Goal: Information Seeking & Learning: Find specific fact

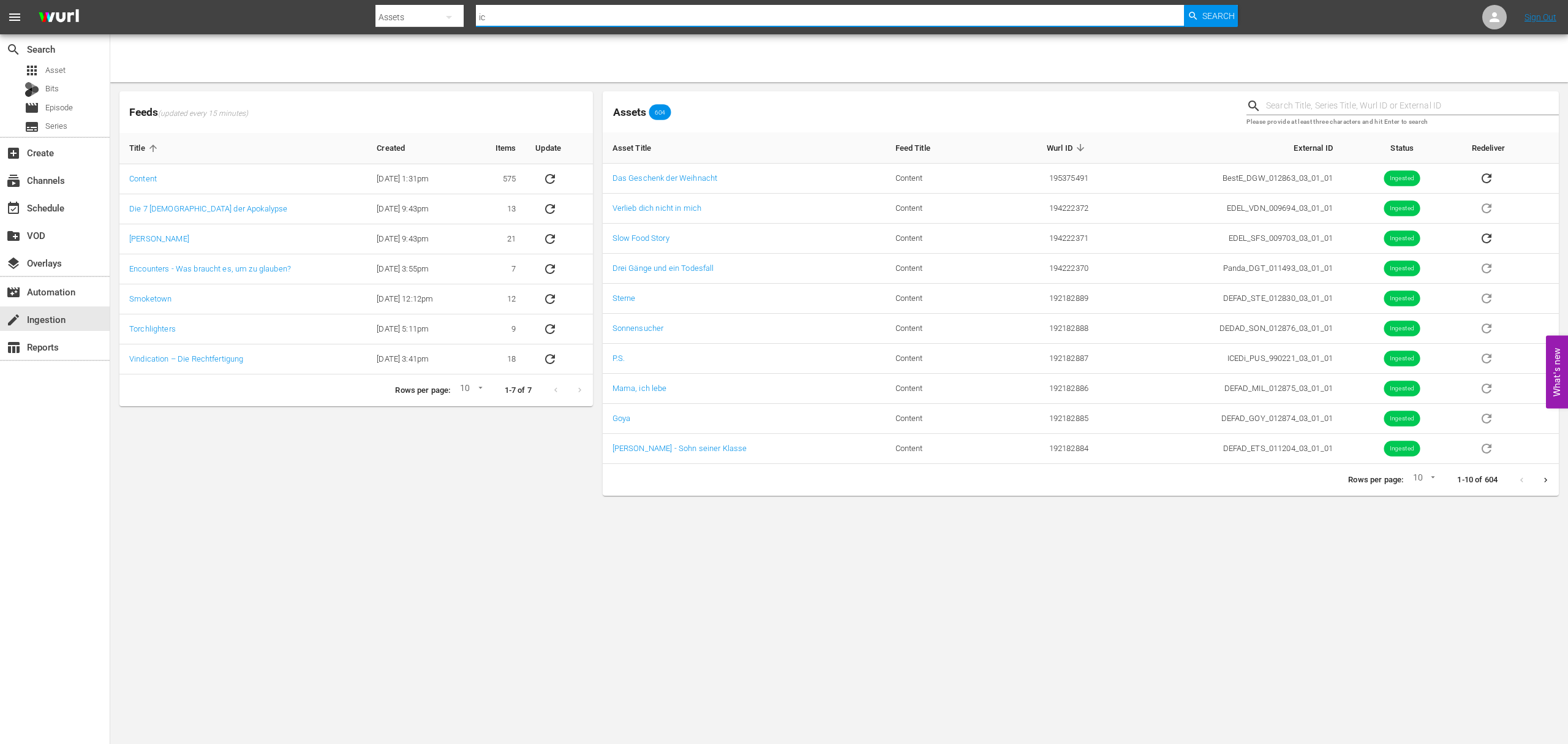
type input "i"
type input "nicht heulen"
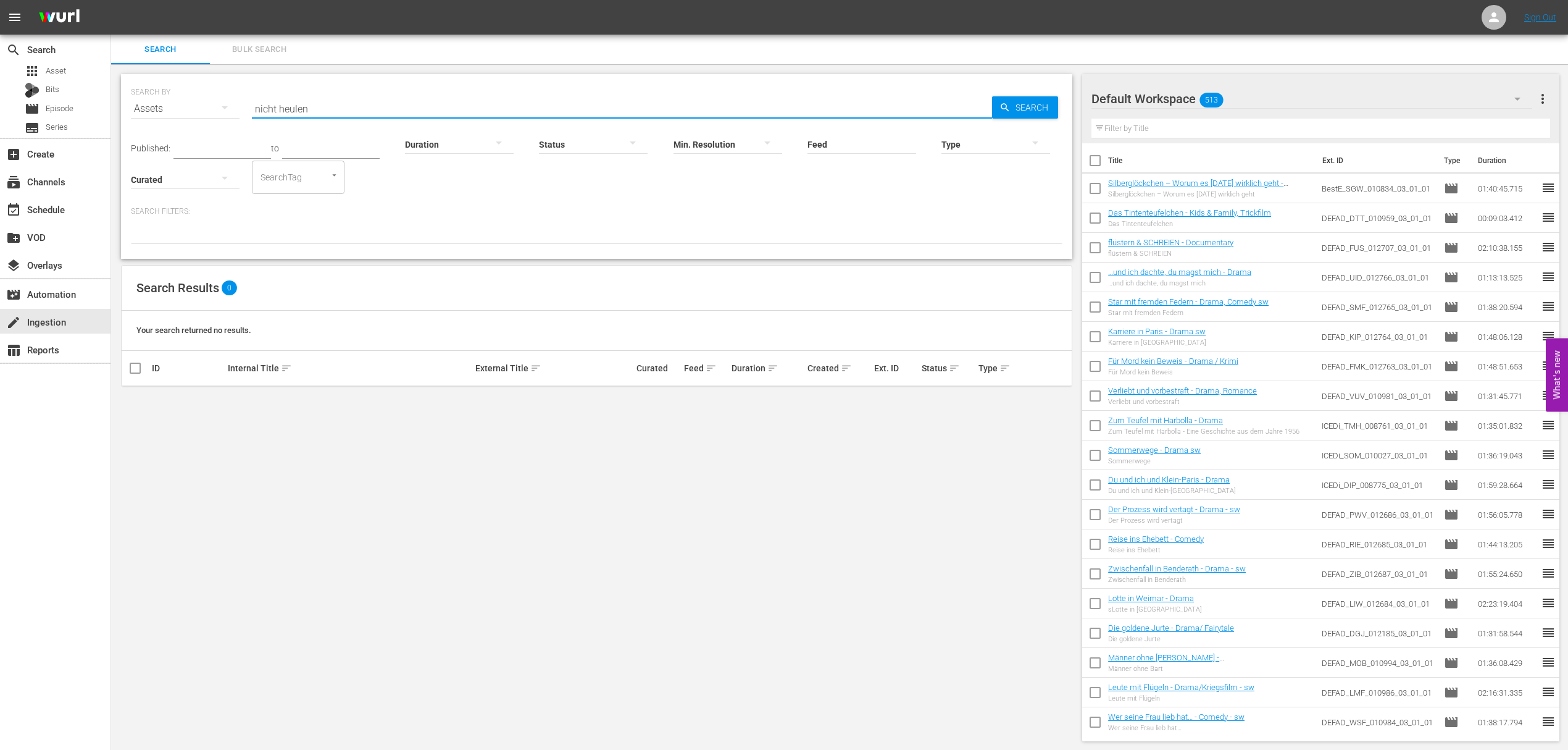
drag, startPoint x: 349, startPoint y: 103, endPoint x: 160, endPoint y: 79, distance: 190.5
click at [160, 79] on div "SEARCH BY Search By Assets Search ID, Title, Description, Keywords, or Category…" at bounding box center [597, 101] width 931 height 44
click at [58, 105] on span "Episode" at bounding box center [59, 108] width 28 height 12
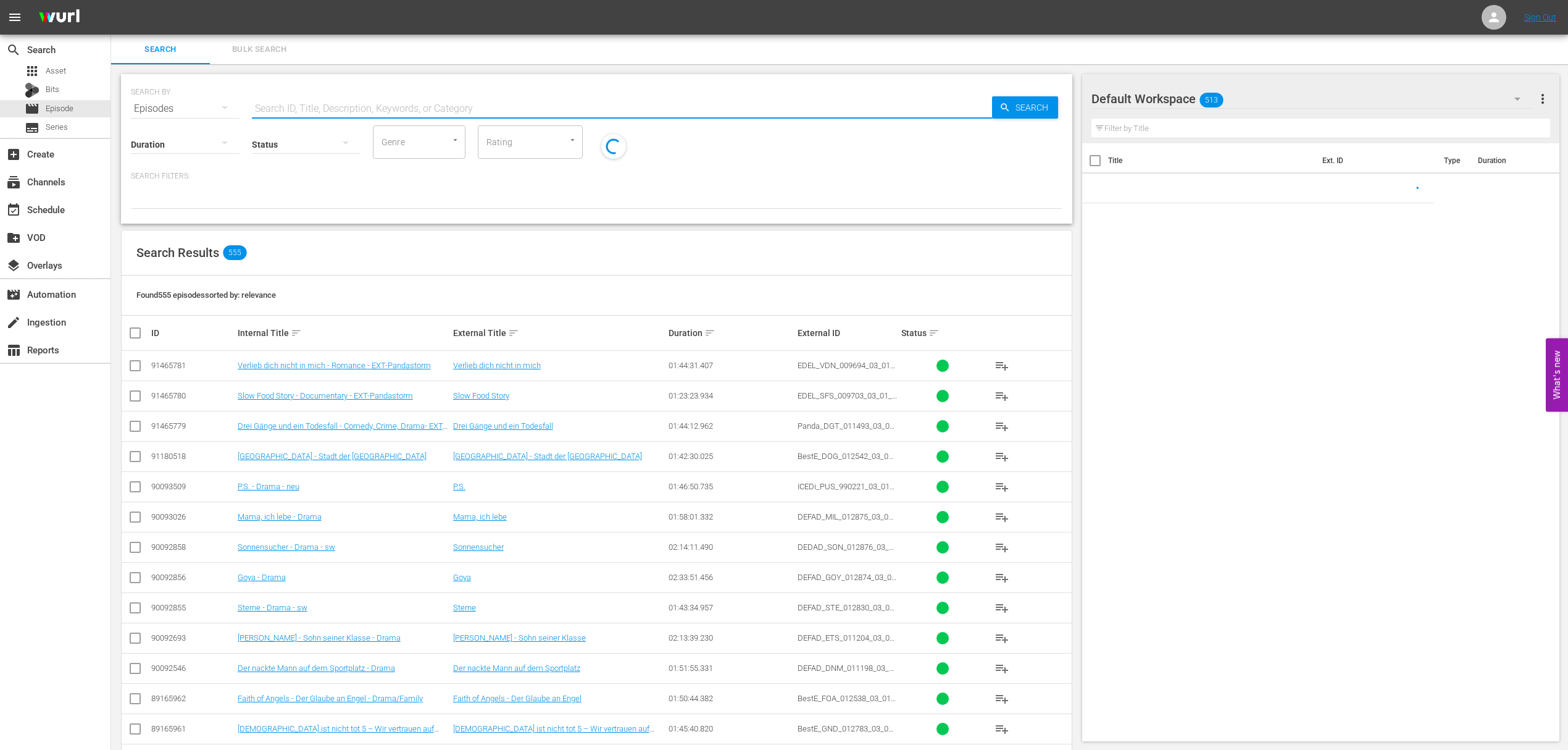
click at [340, 104] on input "text" at bounding box center [621, 108] width 740 height 30
paste input "nicht heulen"
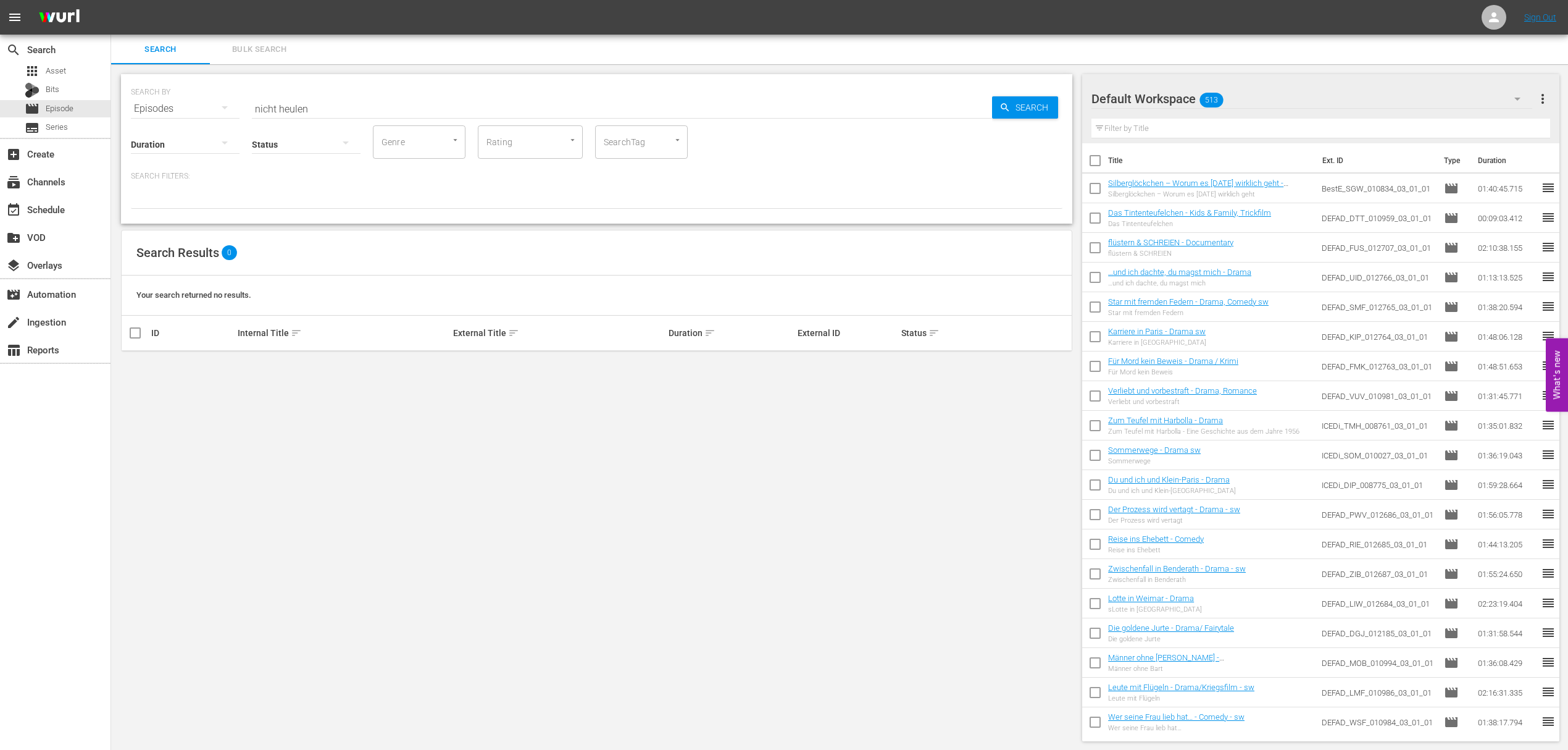
click at [425, 88] on div "SEARCH BY Search By Episodes Search ID, Title, Description, Keywords, or Catego…" at bounding box center [597, 101] width 931 height 44
click at [415, 109] on input "nicht heulen" at bounding box center [621, 108] width 740 height 30
paste input "Der Junge der nicht lügen konnt"
drag, startPoint x: 413, startPoint y: 109, endPoint x: 369, endPoint y: 100, distance: 44.9
click at [369, 100] on input "Der Junge der nicht lügen konnt" at bounding box center [621, 108] width 740 height 30
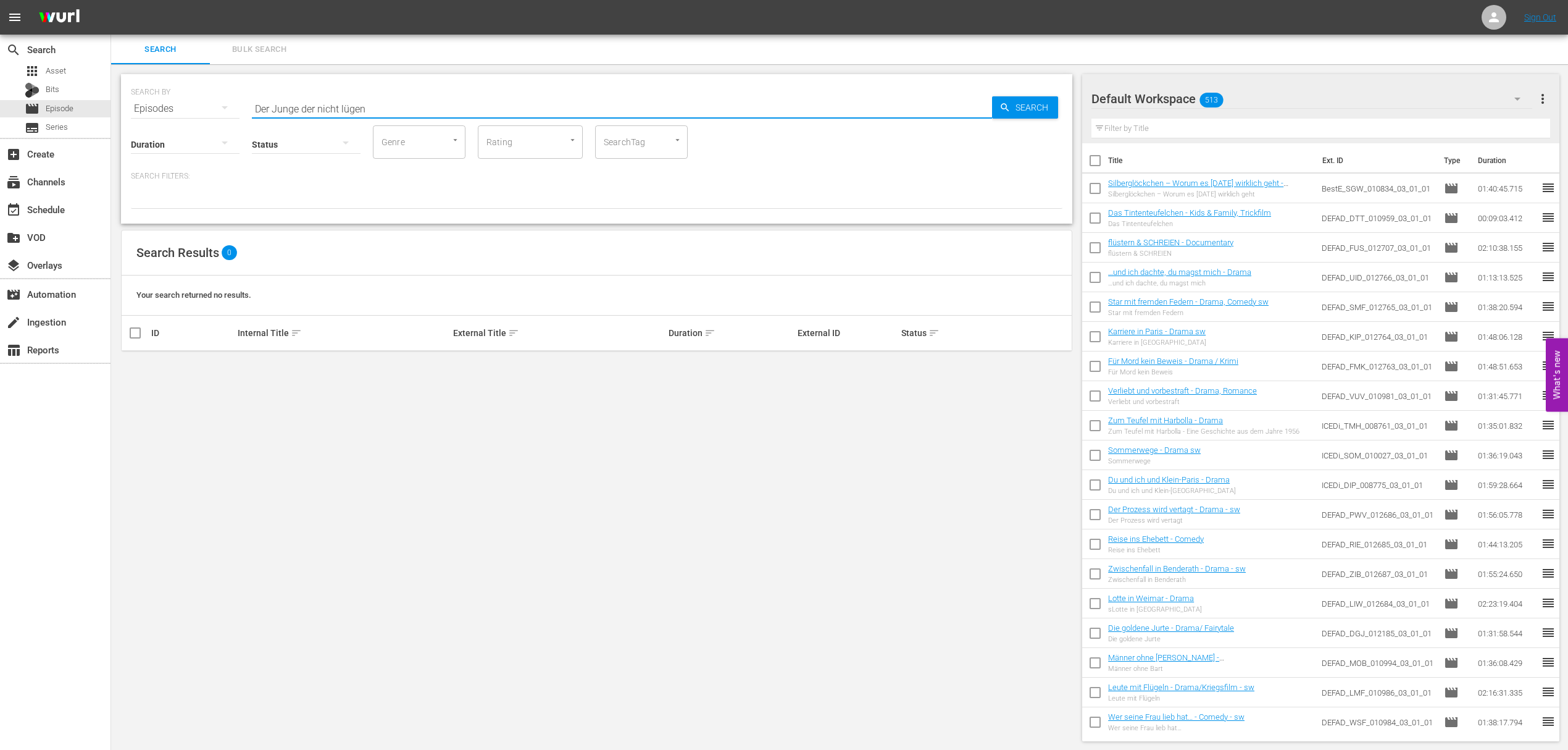
type input "Der Junge der nicht lügen"
